Goal: Navigation & Orientation: Find specific page/section

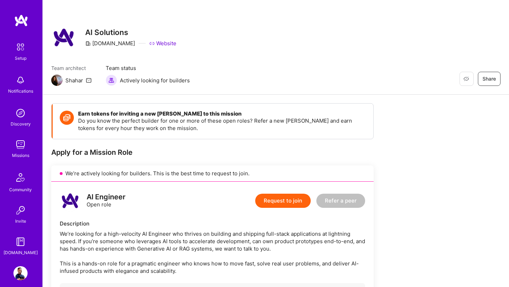
click at [24, 16] on img at bounding box center [21, 20] width 14 height 13
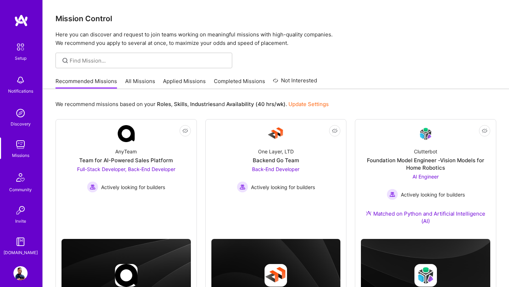
click at [17, 82] on img at bounding box center [20, 80] width 14 height 14
click at [18, 85] on div "Setup Notifications Discovery Missions Community Invite [DOMAIN_NAME]" at bounding box center [21, 148] width 42 height 217
click at [21, 148] on img at bounding box center [20, 144] width 14 height 14
click at [192, 83] on link "Applied Missions" at bounding box center [184, 83] width 43 height 12
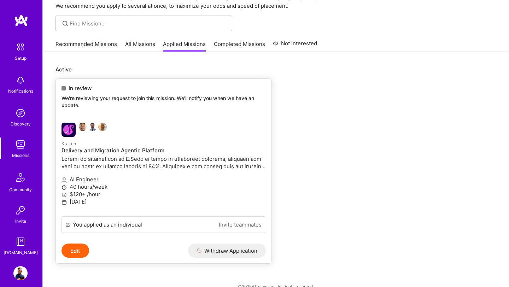
scroll to position [49, 0]
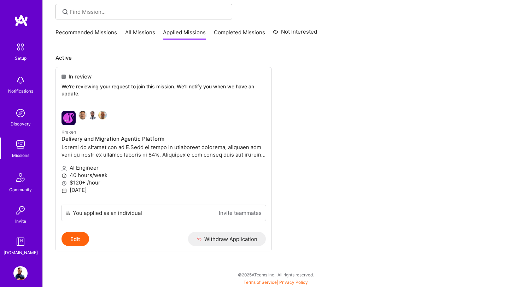
click at [96, 33] on link "Recommended Missions" at bounding box center [86, 35] width 62 height 12
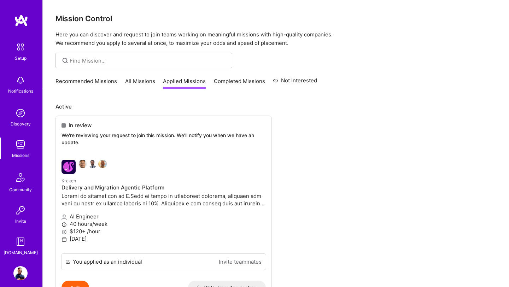
click at [21, 86] on img at bounding box center [20, 80] width 14 height 14
